Goal: Task Accomplishment & Management: Use online tool/utility

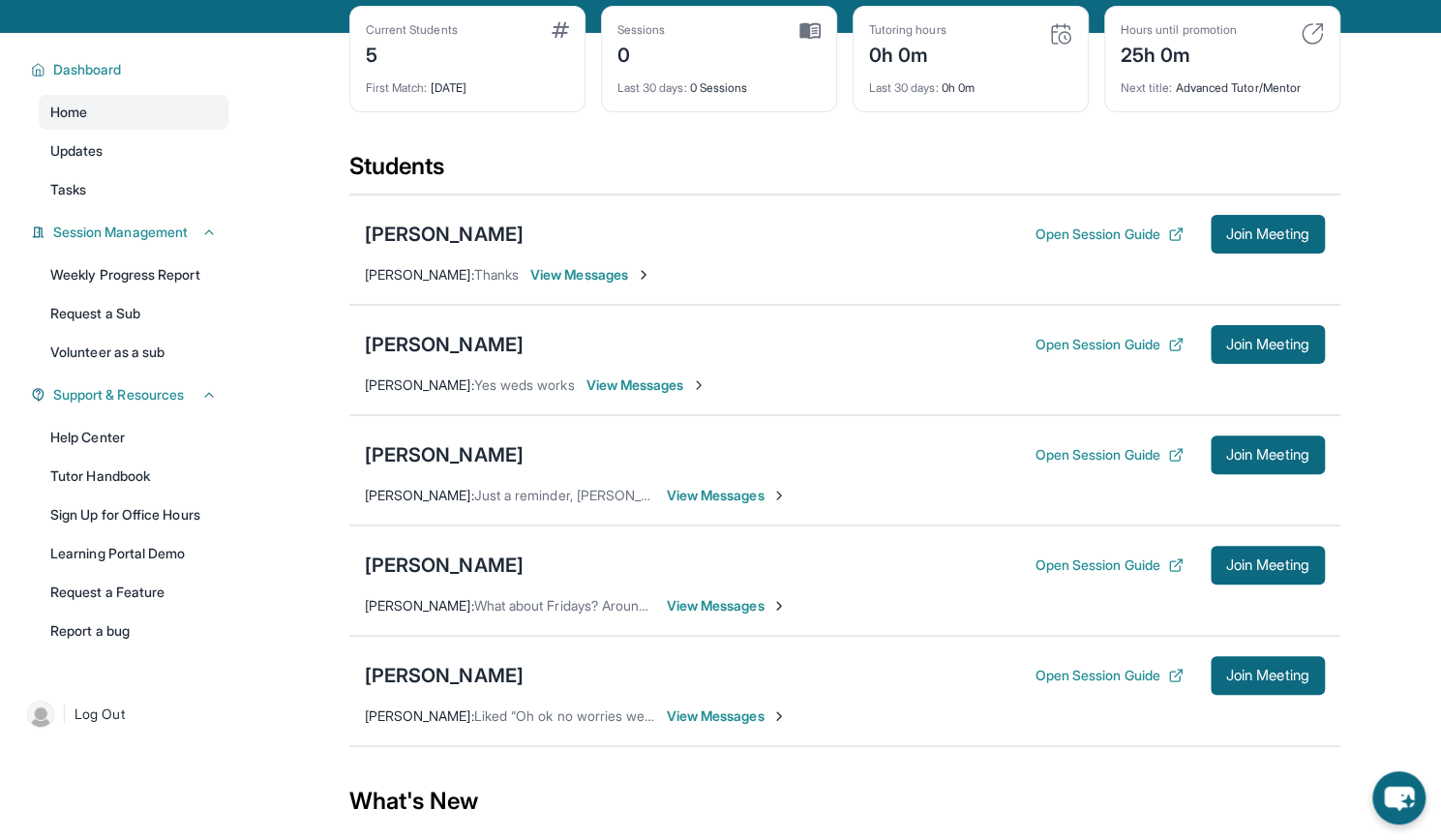
scroll to position [217, 0]
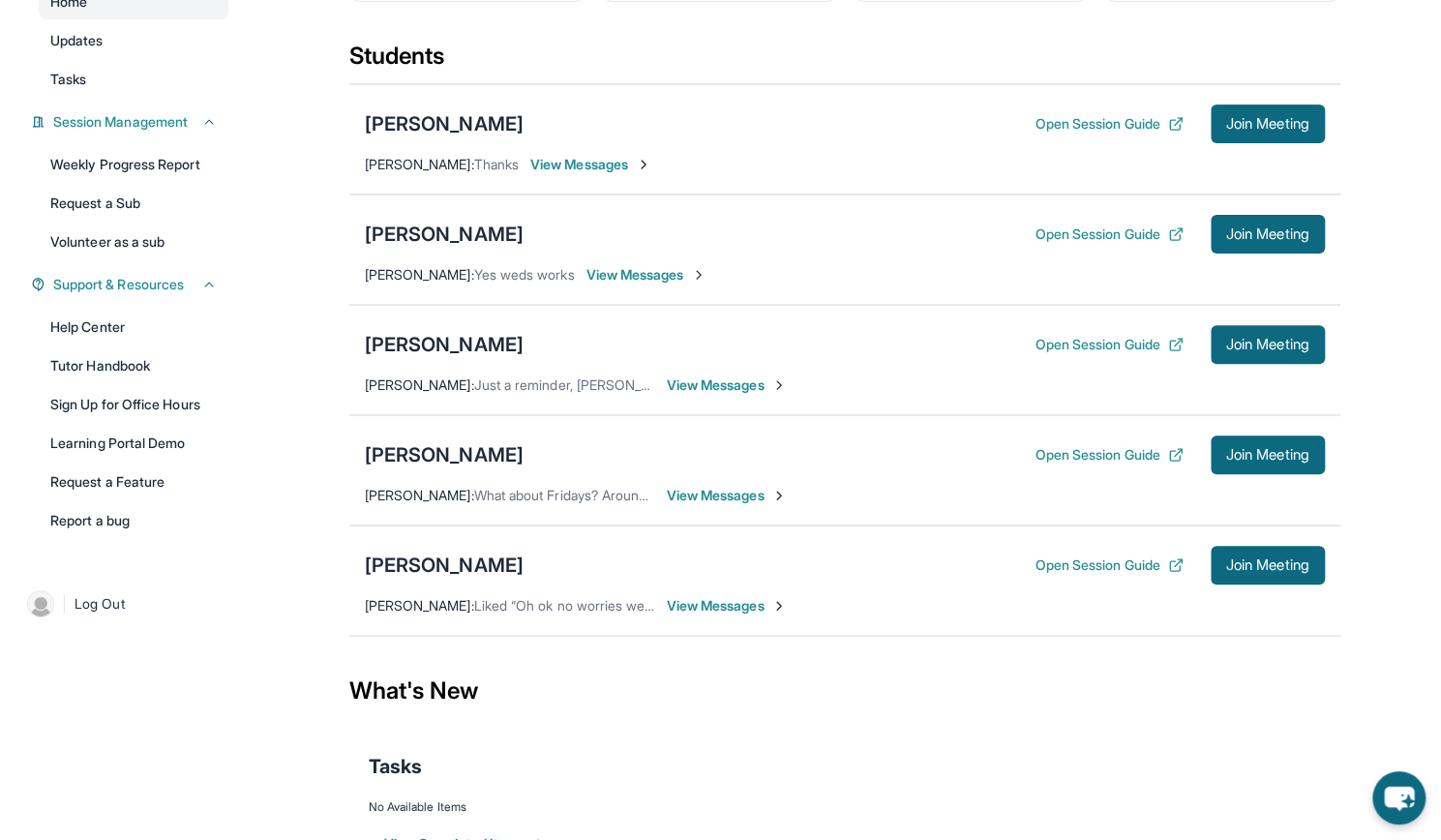
click at [613, 156] on span "View Messages" at bounding box center [591, 164] width 121 height 19
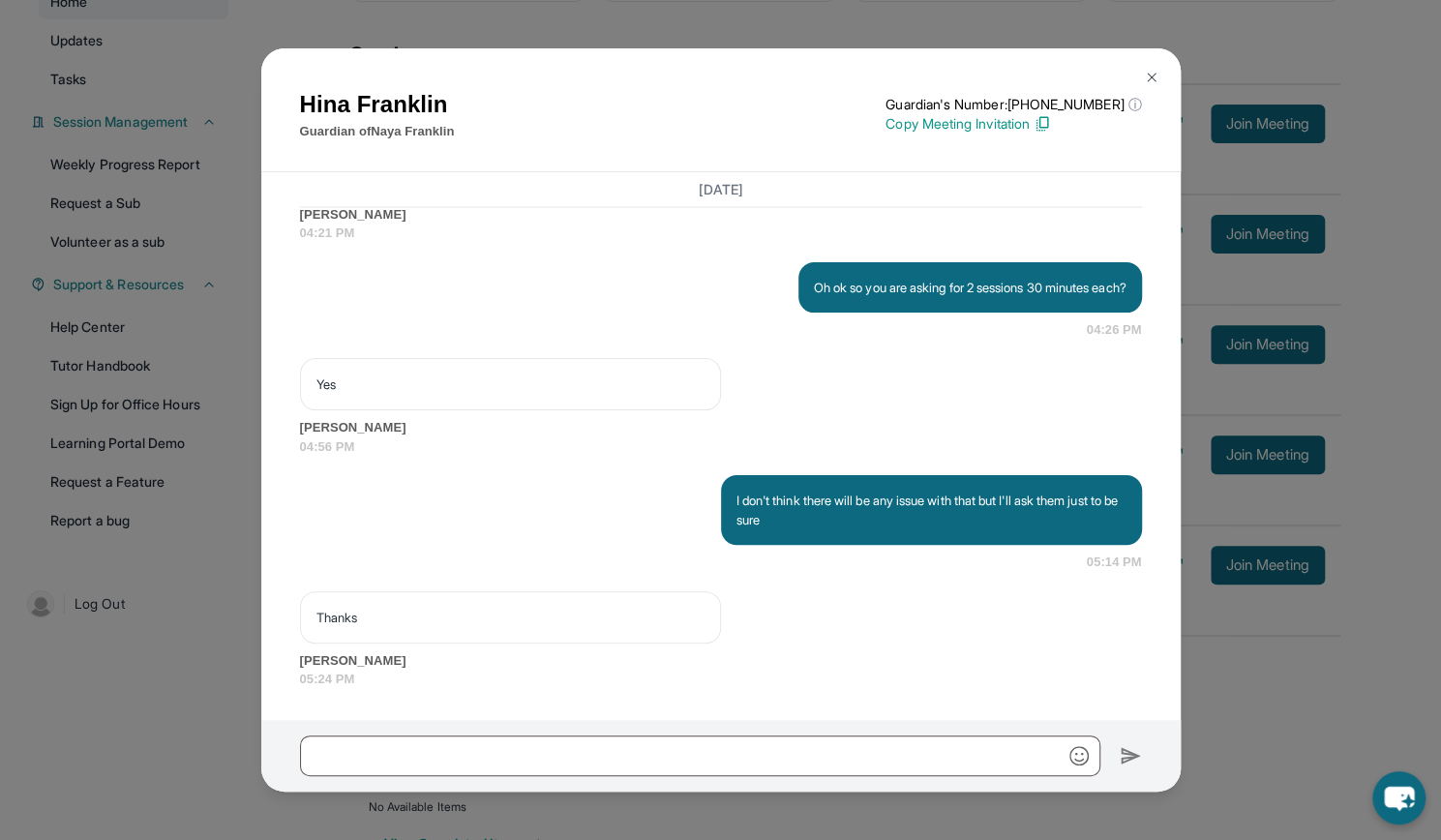
scroll to position [2380, 0]
click at [1146, 77] on img at bounding box center [1152, 78] width 16 height 16
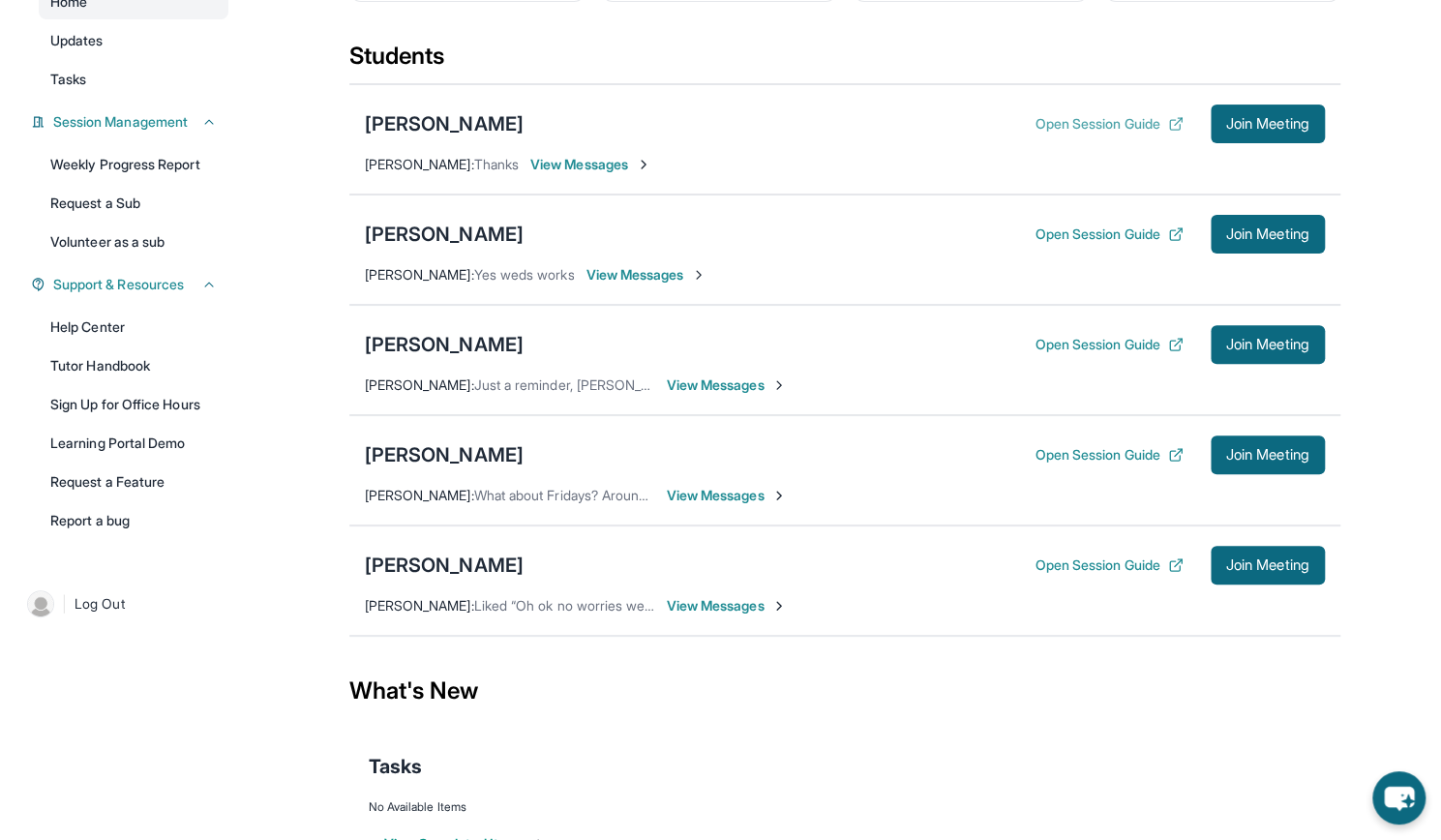
click at [1105, 120] on button "Open Session Guide" at bounding box center [1109, 124] width 148 height 19
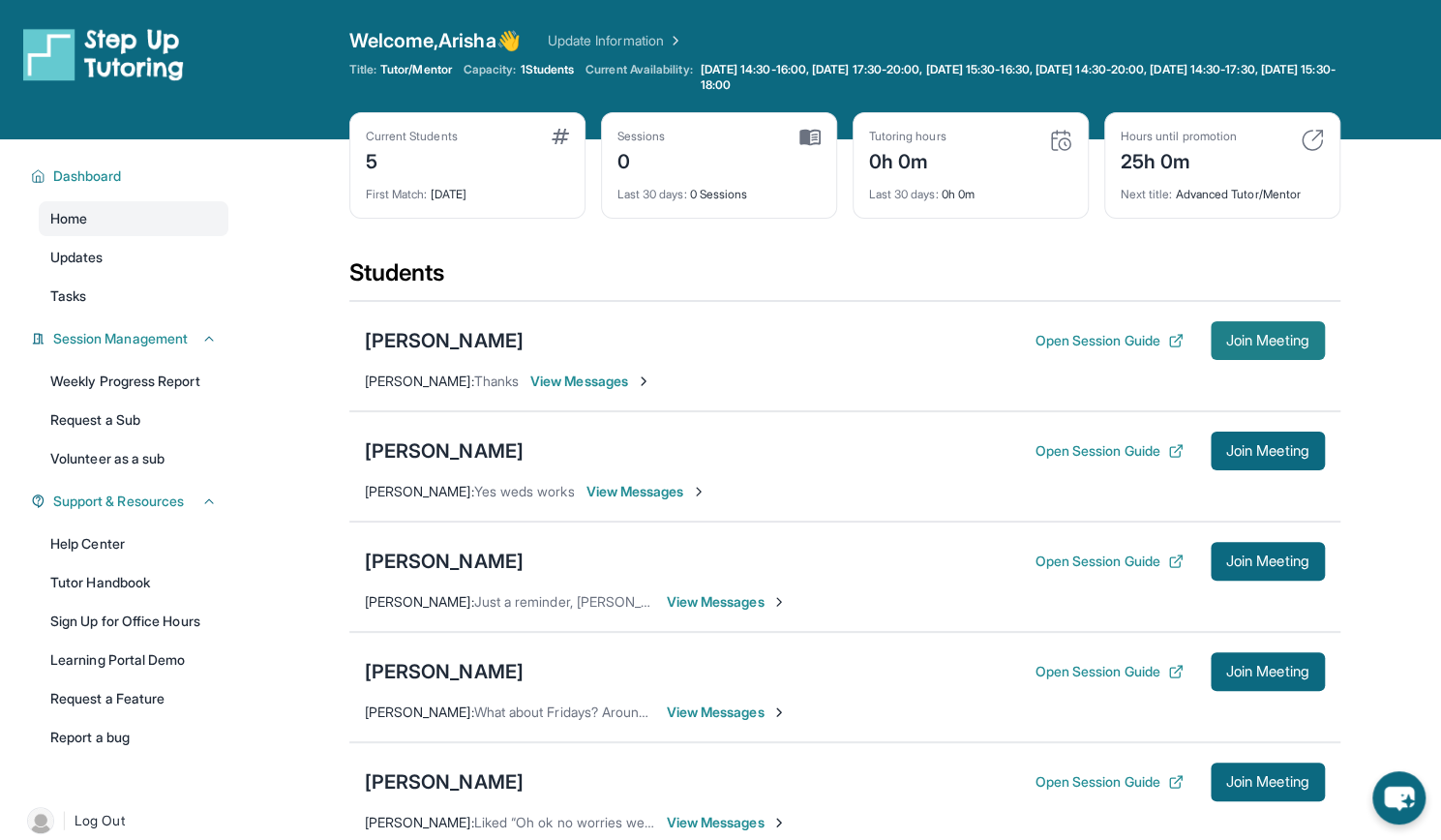
click at [1279, 339] on span "Join Meeting" at bounding box center [1268, 341] width 83 height 12
click at [1096, 347] on button "Open Session Guide" at bounding box center [1109, 341] width 148 height 19
click at [580, 365] on div "[PERSON_NAME] Open Session Guide Join Meeting [PERSON_NAME] : Thanks View Messa…" at bounding box center [845, 355] width 991 height 110
click at [574, 376] on span "View Messages" at bounding box center [591, 382] width 121 height 19
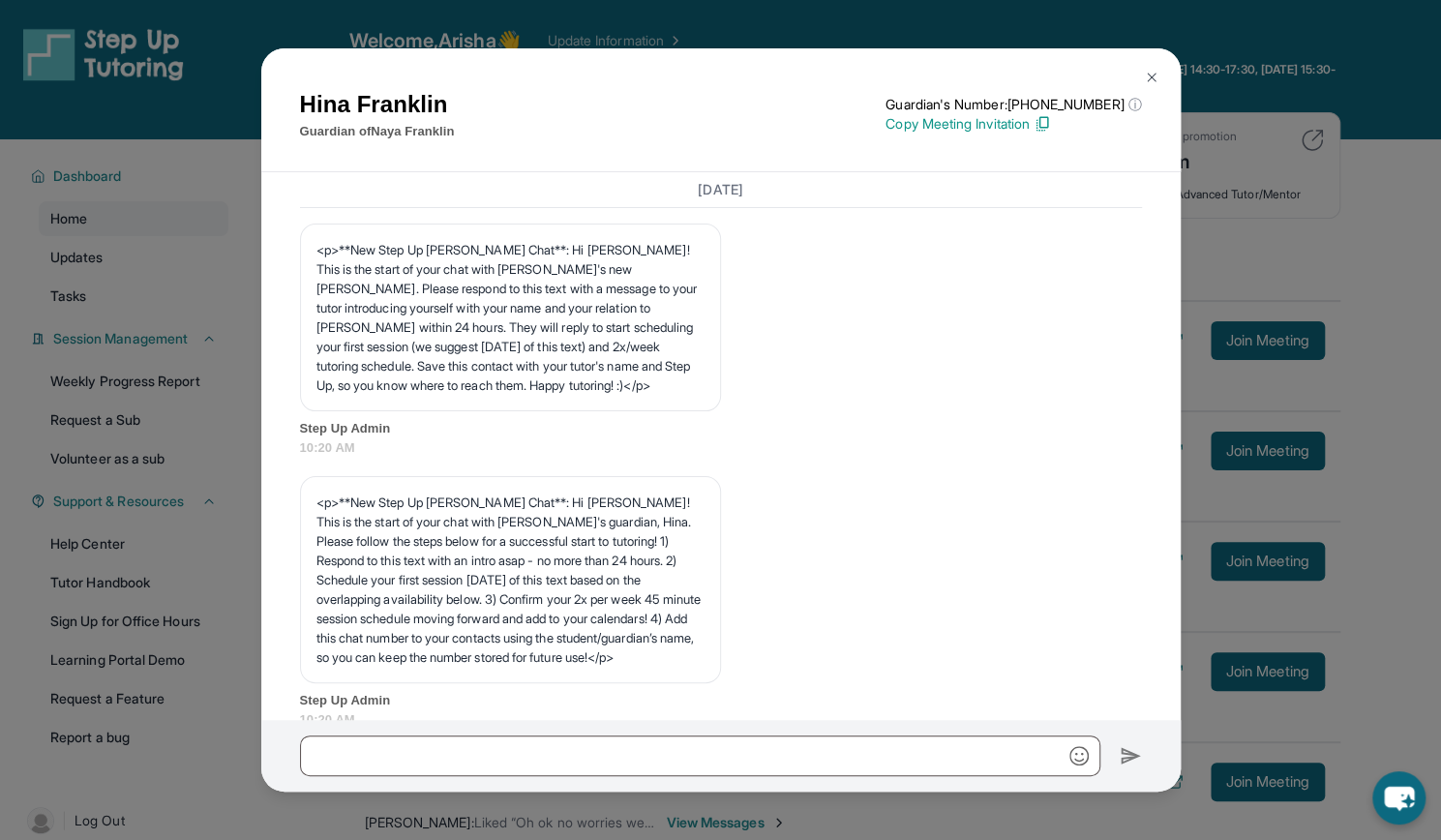
click at [1150, 73] on img at bounding box center [1152, 78] width 16 height 16
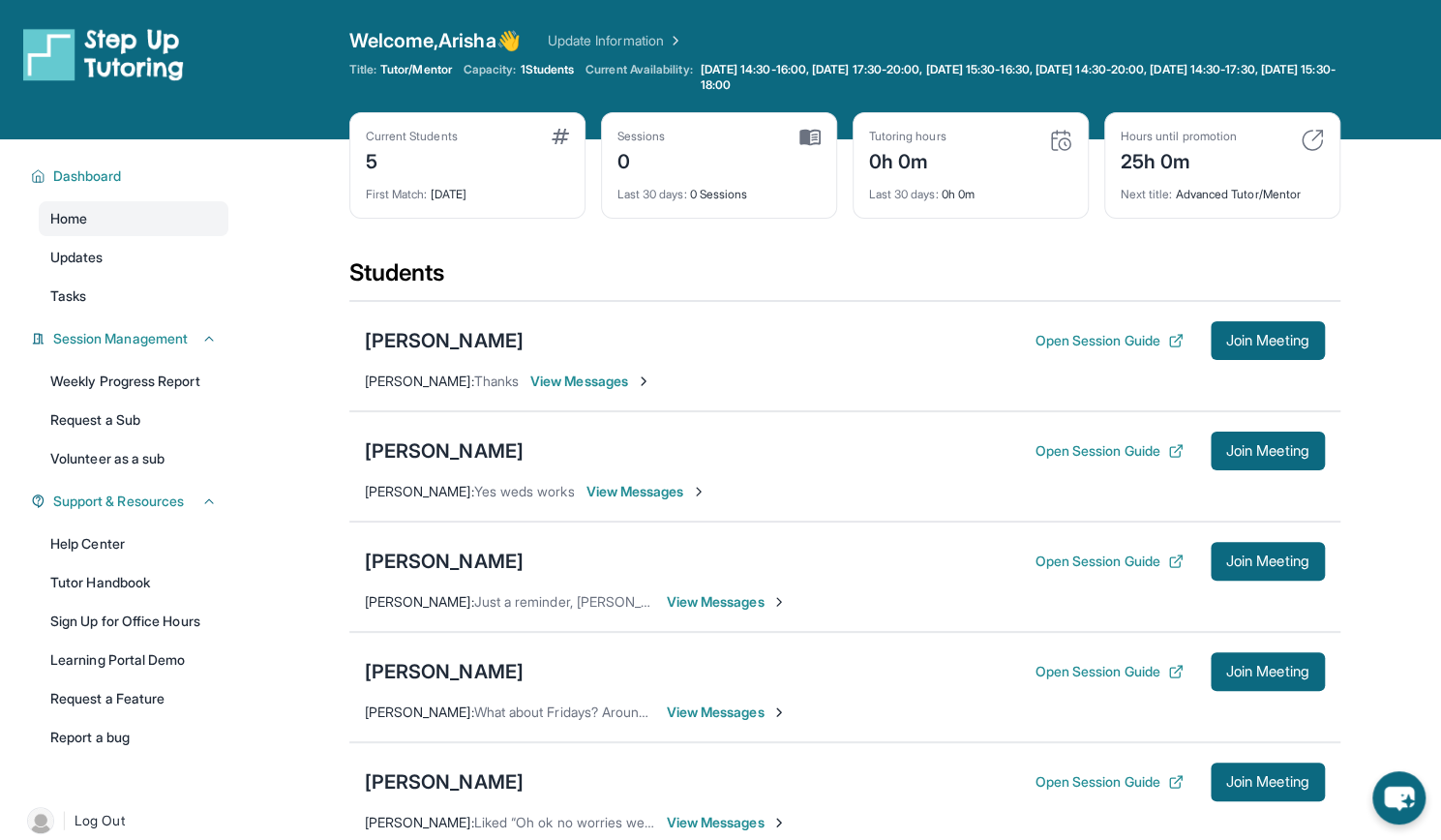
click at [533, 67] on span "1 Students" at bounding box center [547, 70] width 55 height 16
click at [651, 41] on link "Update Information" at bounding box center [615, 41] width 135 height 19
